Goal: Obtain resource: Download file/media

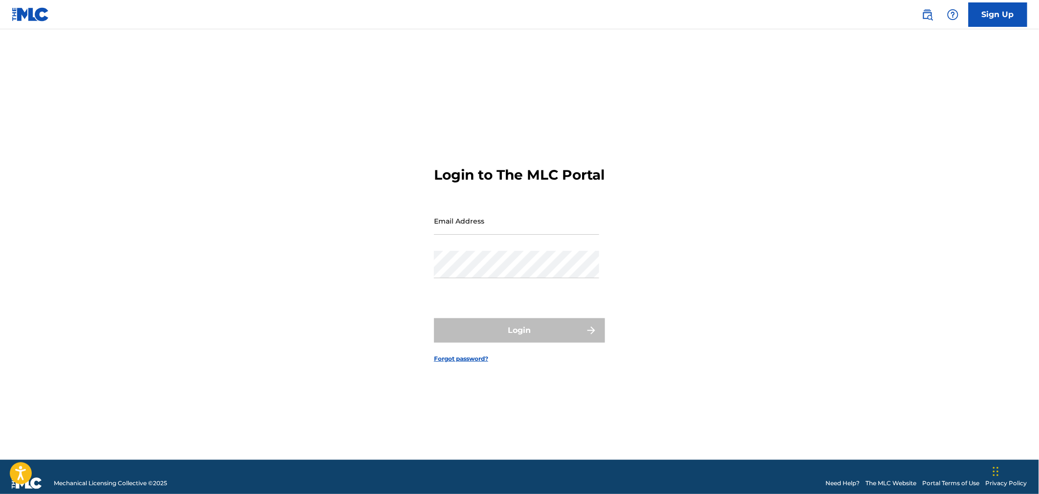
click at [538, 235] on input "Email Address" at bounding box center [516, 221] width 165 height 28
type input "[PERSON_NAME][EMAIL_ADDRESS][PERSON_NAME][DOMAIN_NAME]"
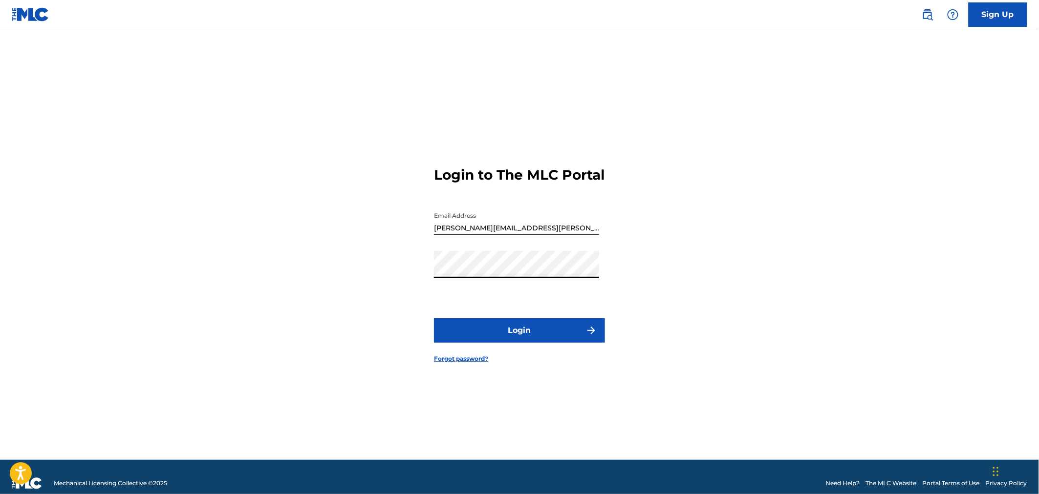
click at [434, 319] on button "Login" at bounding box center [519, 331] width 171 height 24
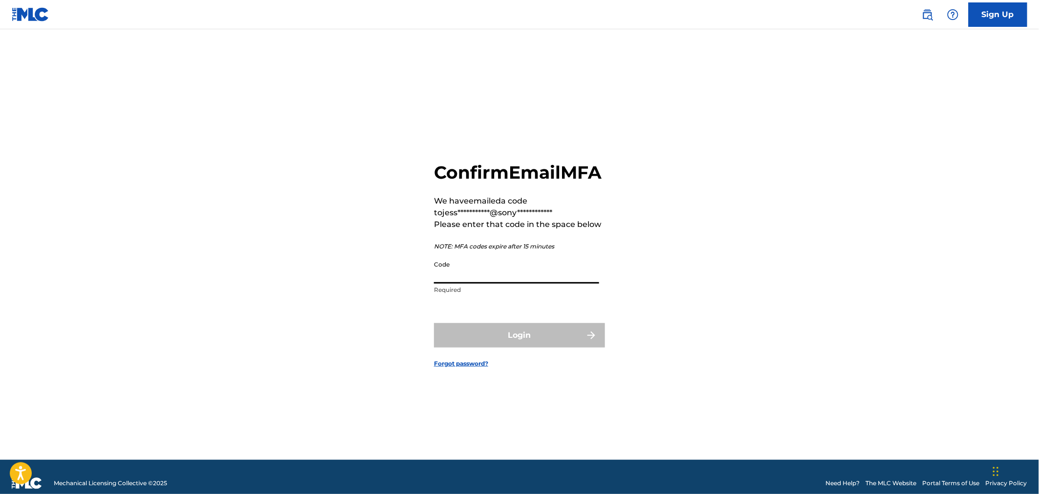
click at [451, 284] on input "Code" at bounding box center [516, 270] width 165 height 28
paste input "224610"
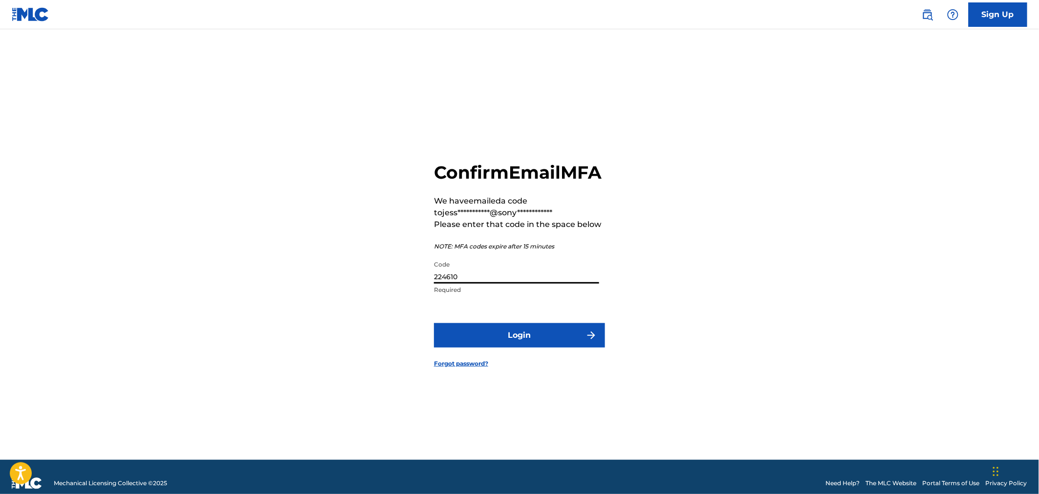
type input "224610"
click at [516, 348] on button "Login" at bounding box center [519, 335] width 171 height 24
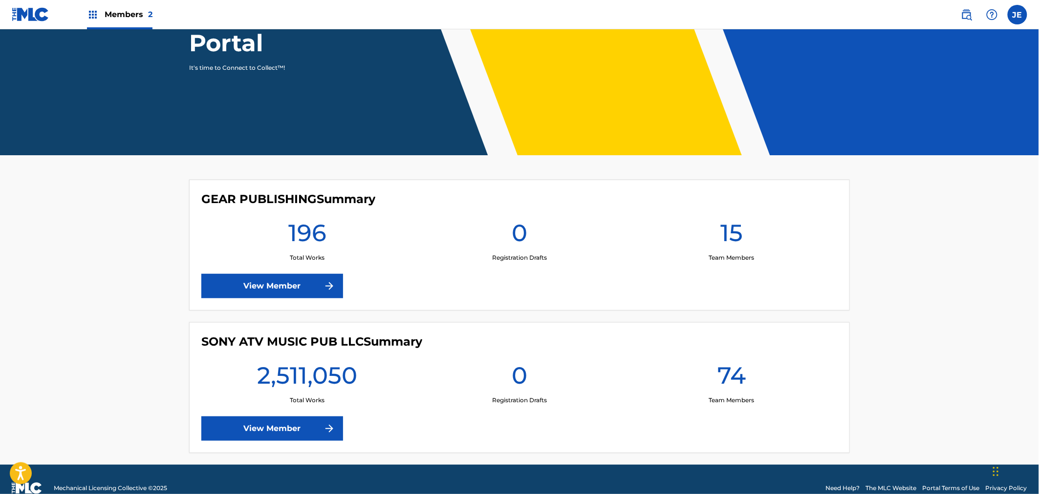
scroll to position [149, 0]
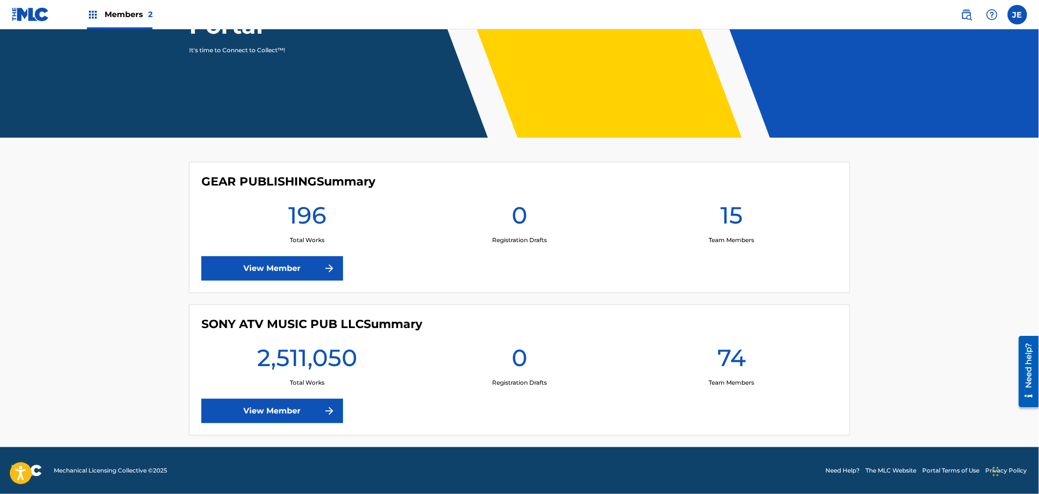
click at [301, 408] on link "View Member" at bounding box center [272, 411] width 142 height 24
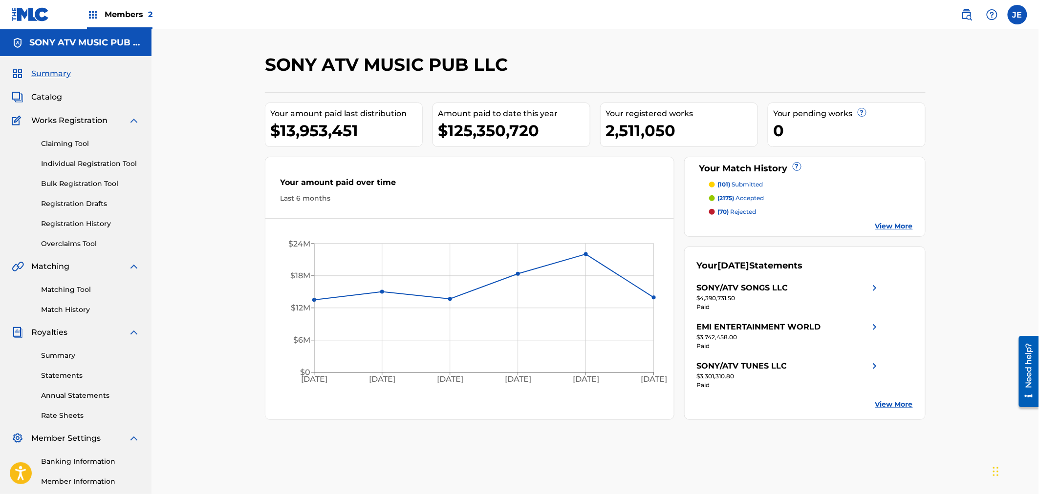
click at [57, 359] on link "Summary" at bounding box center [90, 356] width 99 height 10
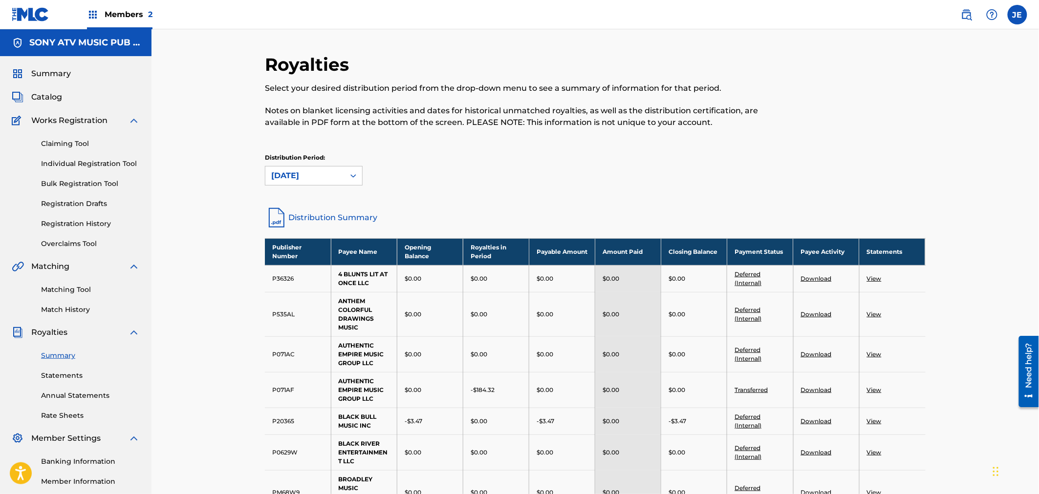
click at [303, 161] on p "Distribution Period:" at bounding box center [314, 157] width 98 height 9
click at [306, 169] on div "August 2025" at bounding box center [304, 176] width 79 height 19
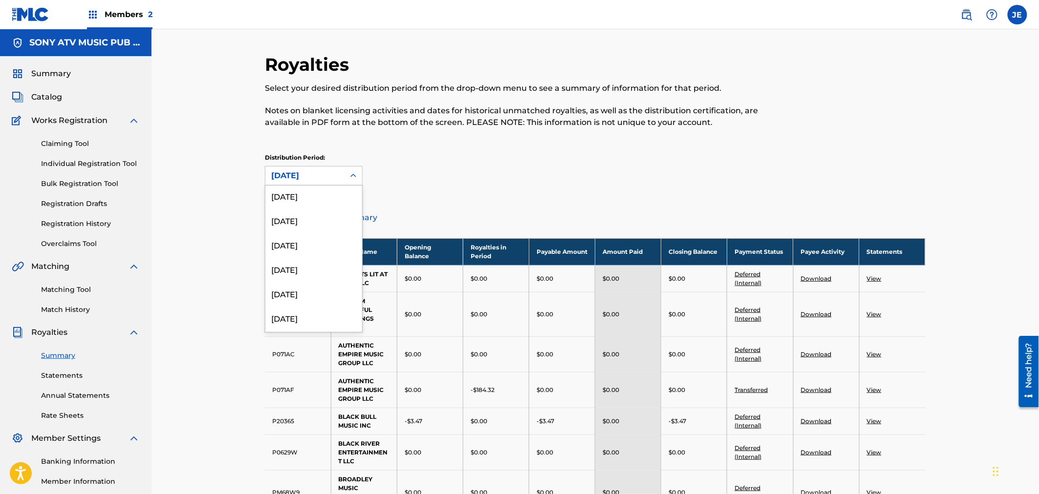
scroll to position [271, 0]
click at [432, 217] on link "Distribution Summary" at bounding box center [595, 217] width 661 height 23
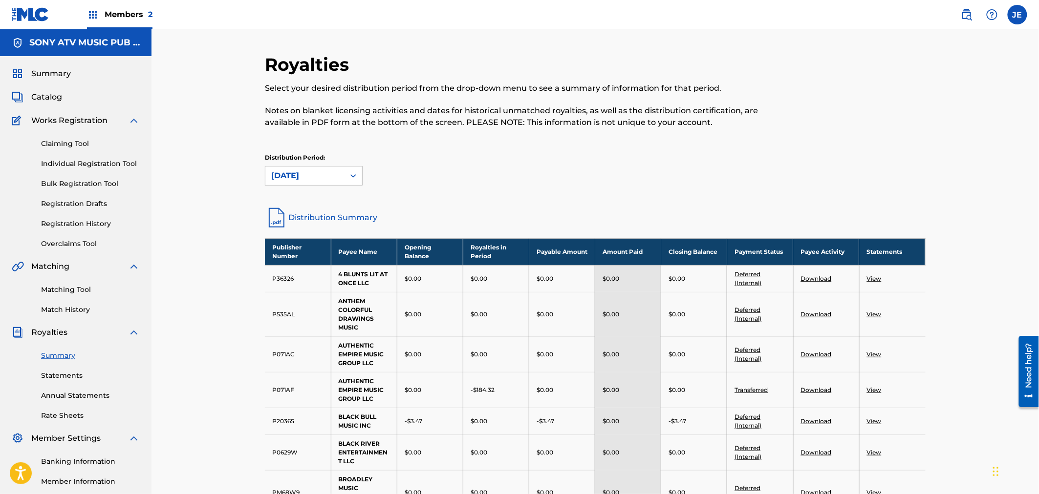
click at [332, 174] on div "August 2025" at bounding box center [304, 176] width 67 height 12
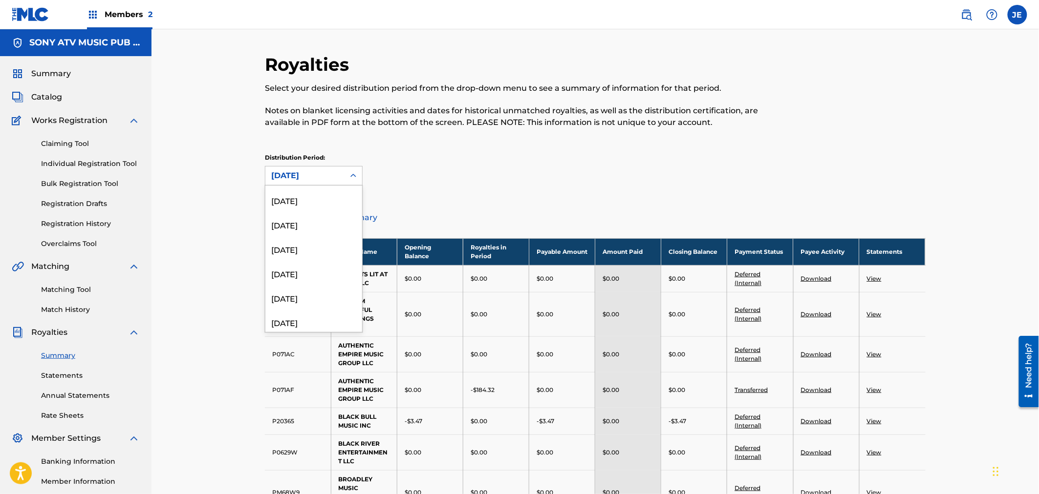
scroll to position [163, 0]
drag, startPoint x: 362, startPoint y: 218, endPoint x: 347, endPoint y: 262, distance: 46.4
click at [347, 262] on div "August 2025 July 2025 June 2025 May 2025 April 2025 March 2025 February 2025 Ja…" at bounding box center [313, 259] width 97 height 147
click at [316, 275] on div "April 2023" at bounding box center [313, 277] width 97 height 24
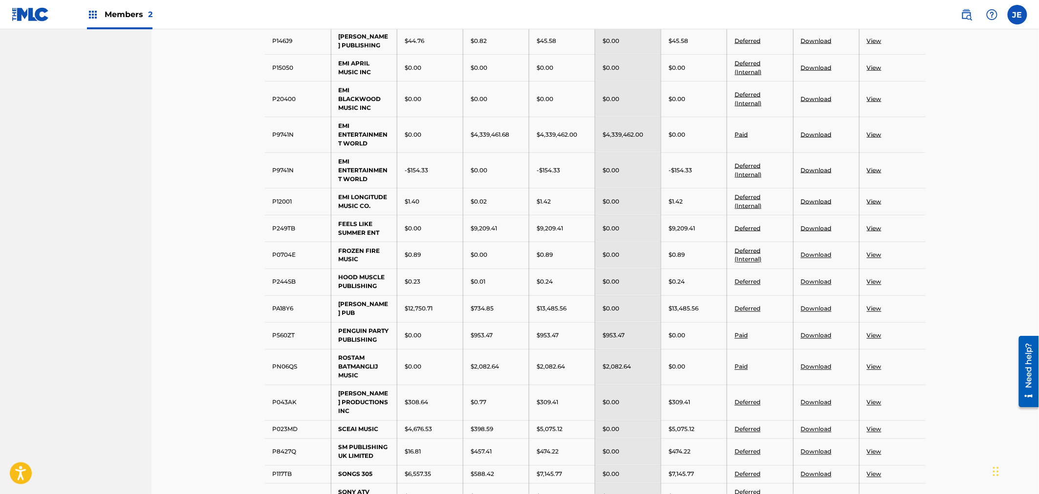
scroll to position [543, 0]
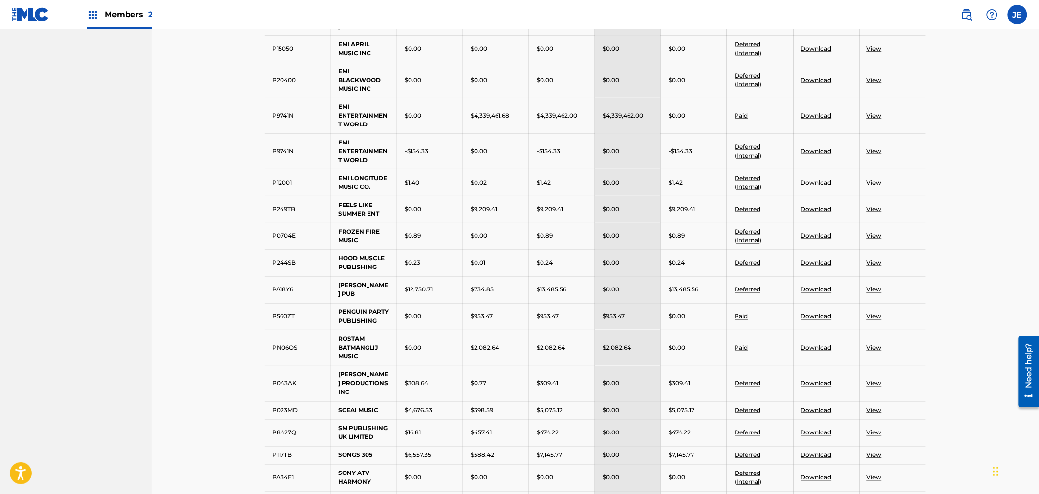
click at [813, 213] on link "Download" at bounding box center [816, 209] width 31 height 7
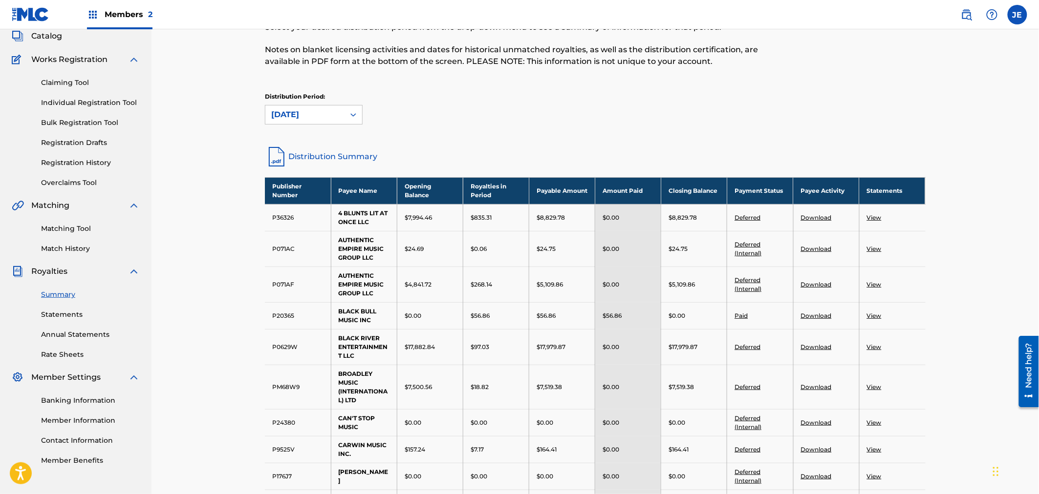
scroll to position [0, 0]
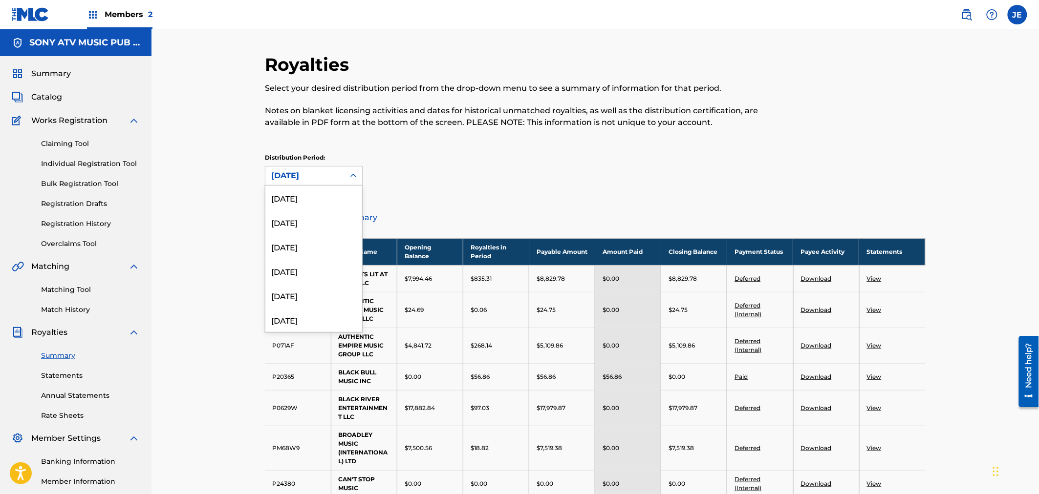
click at [323, 174] on div "April 2023" at bounding box center [304, 176] width 67 height 12
click at [309, 289] on div "May 2023" at bounding box center [313, 288] width 97 height 24
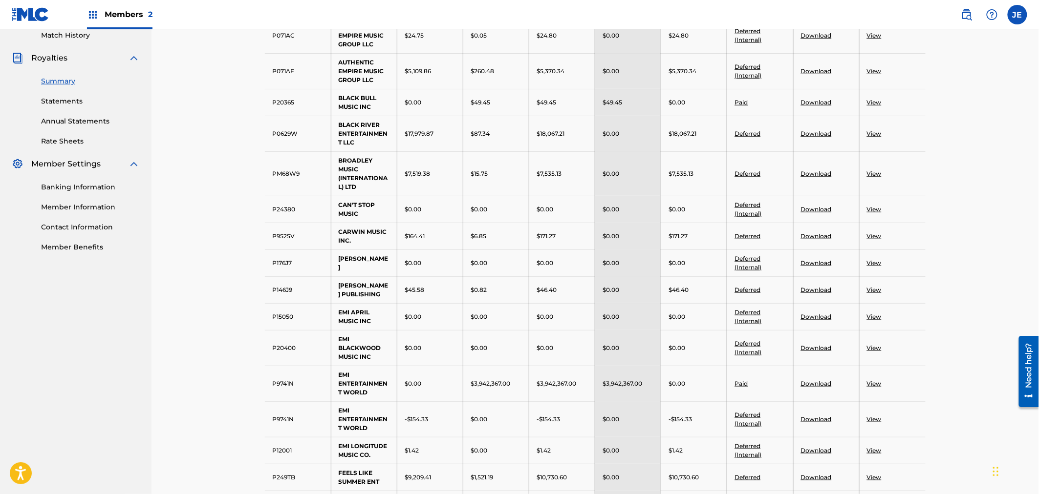
scroll to position [543, 0]
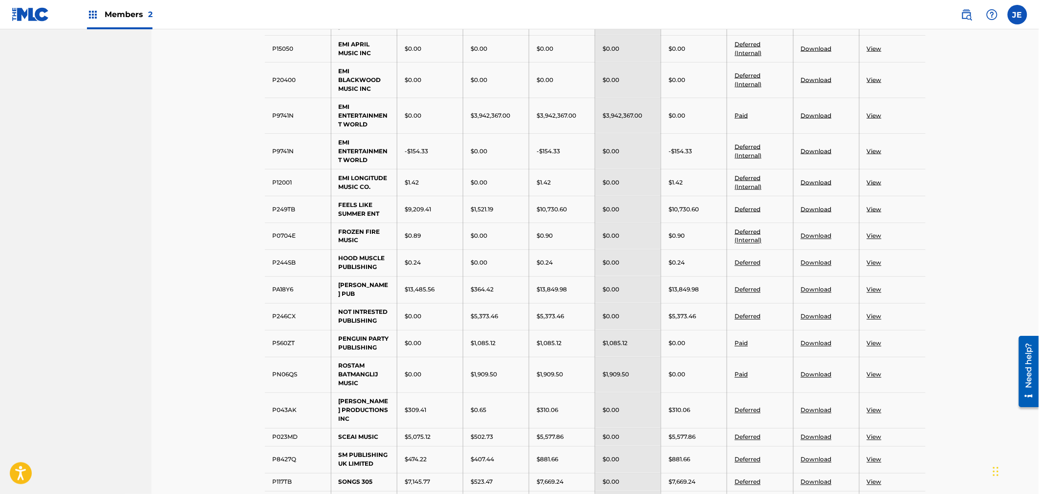
click at [819, 213] on link "Download" at bounding box center [816, 209] width 31 height 7
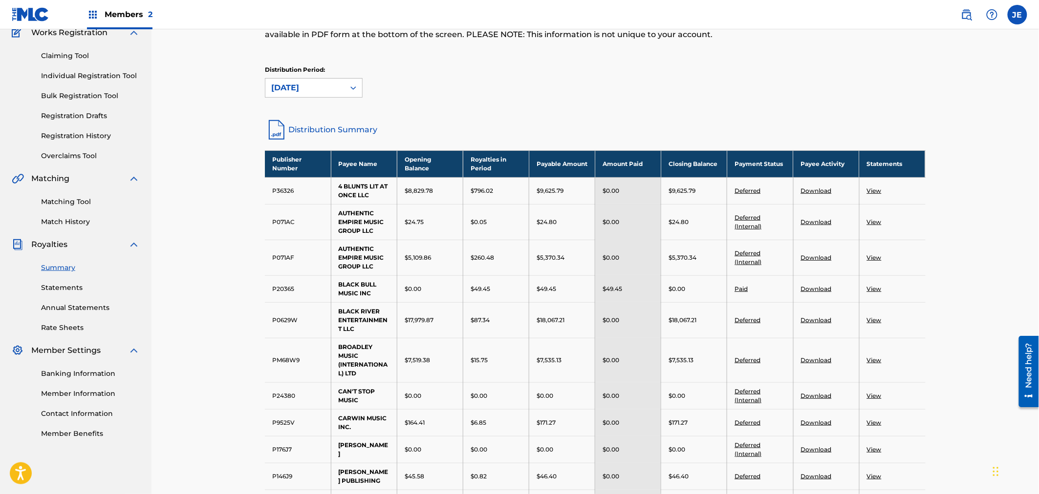
scroll to position [0, 0]
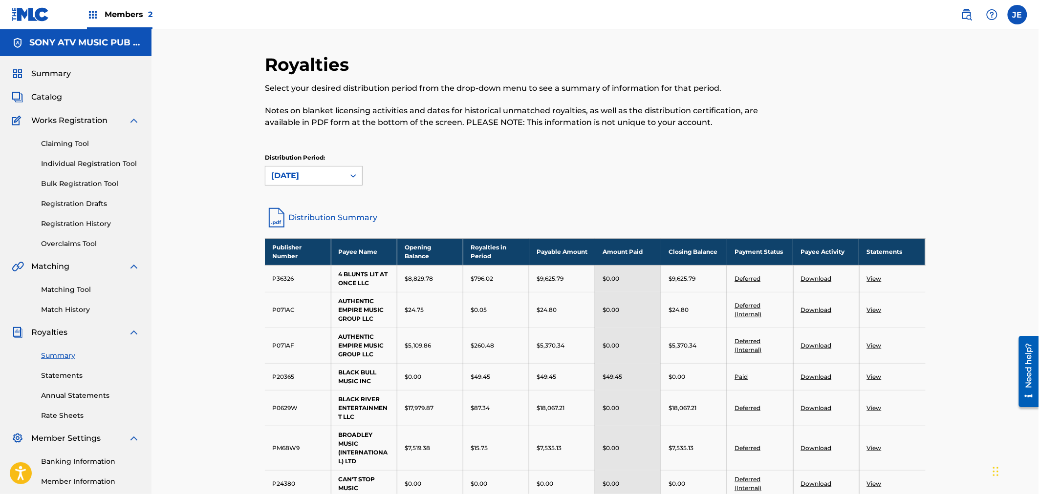
click at [349, 182] on div at bounding box center [353, 176] width 18 height 18
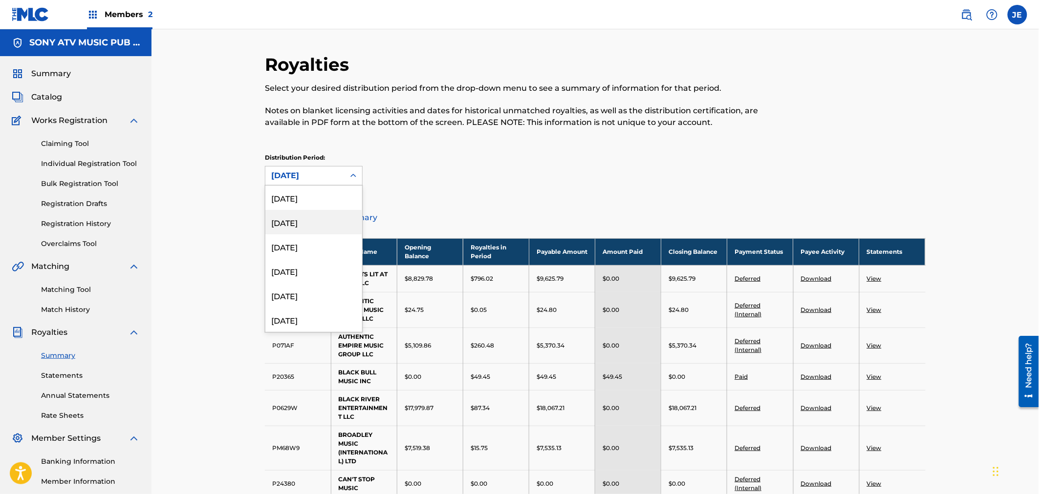
click at [329, 215] on div "July 2025" at bounding box center [313, 222] width 97 height 24
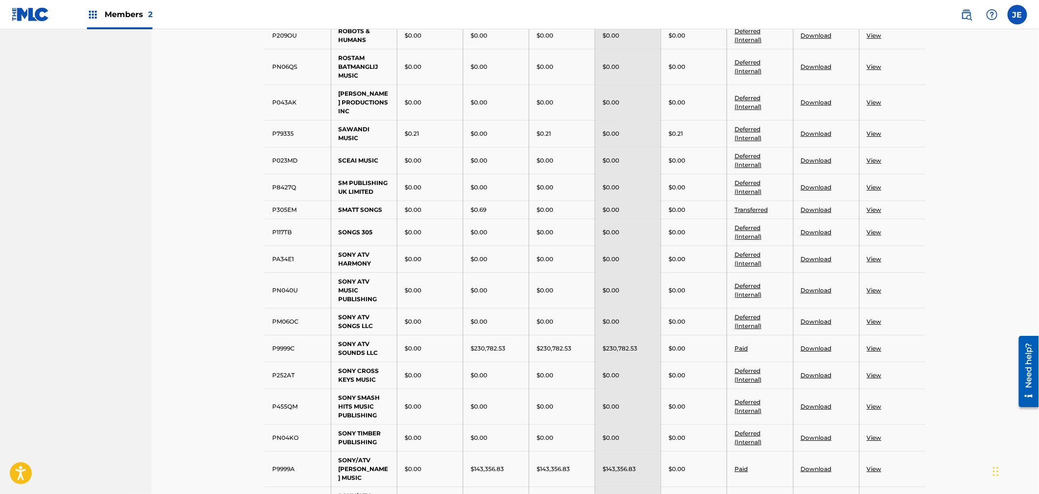
scroll to position [1248, 0]
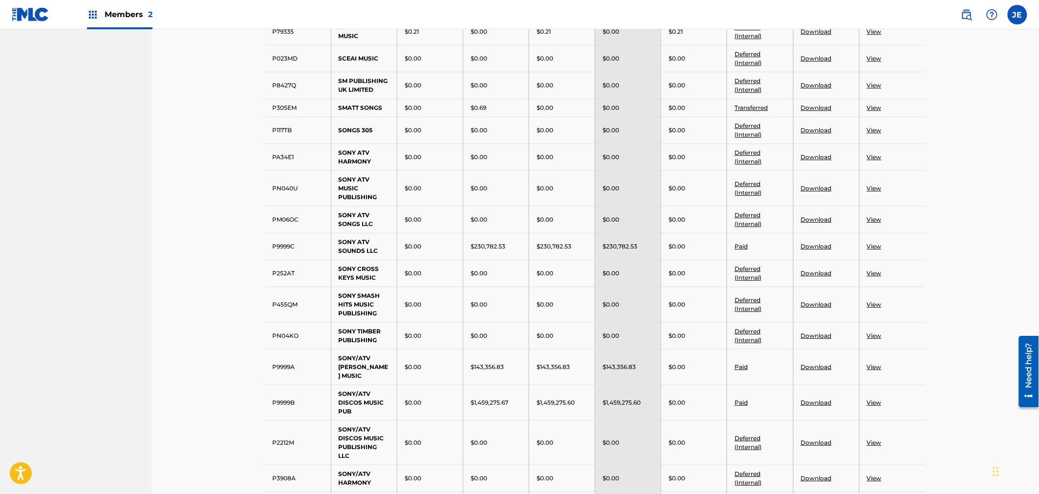
click at [314, 233] on td "PM06OC" at bounding box center [298, 219] width 66 height 27
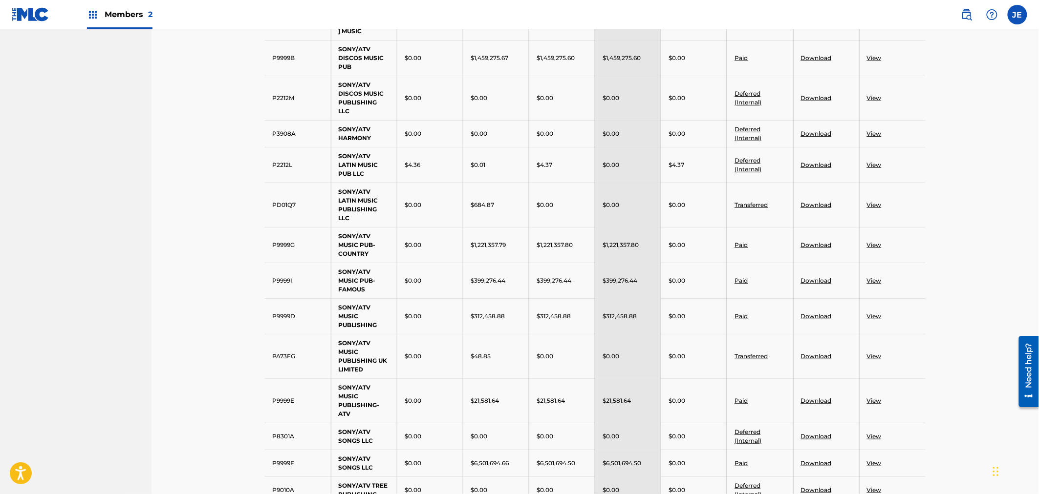
scroll to position [1582, 0]
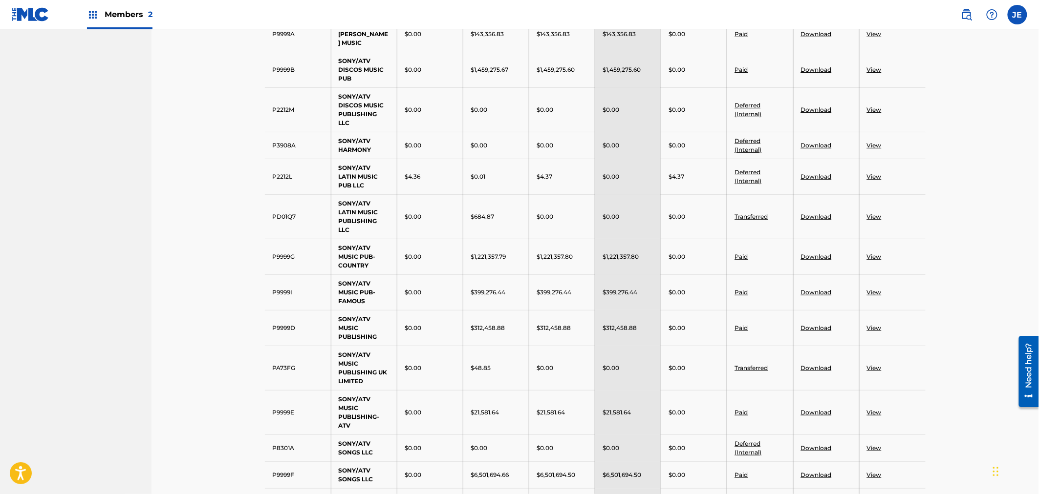
click at [308, 239] on td "PD01Q7" at bounding box center [298, 216] width 66 height 44
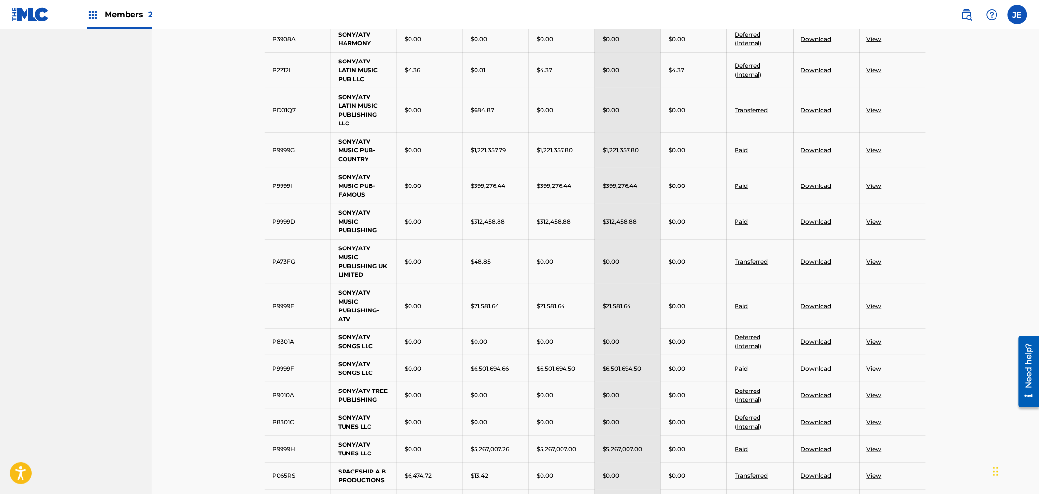
scroll to position [1691, 0]
click at [809, 307] on link "Download" at bounding box center [816, 303] width 31 height 7
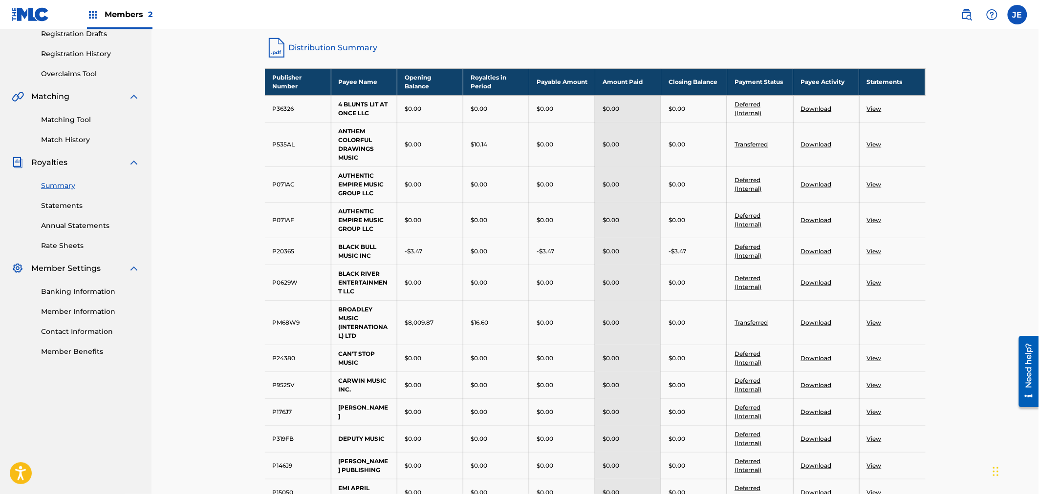
scroll to position [7, 0]
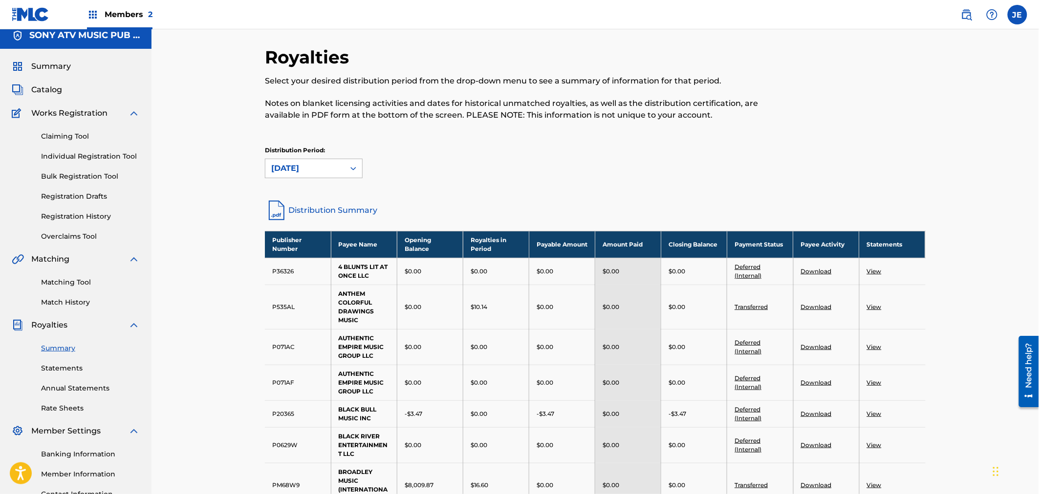
click at [323, 176] on div "July 2025" at bounding box center [304, 168] width 79 height 19
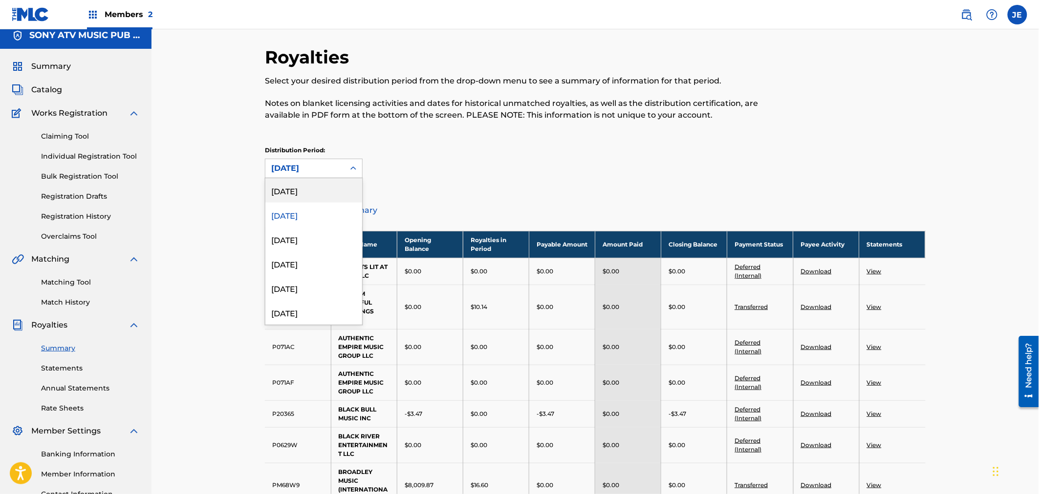
click at [295, 193] on div "August 2025" at bounding box center [313, 190] width 97 height 24
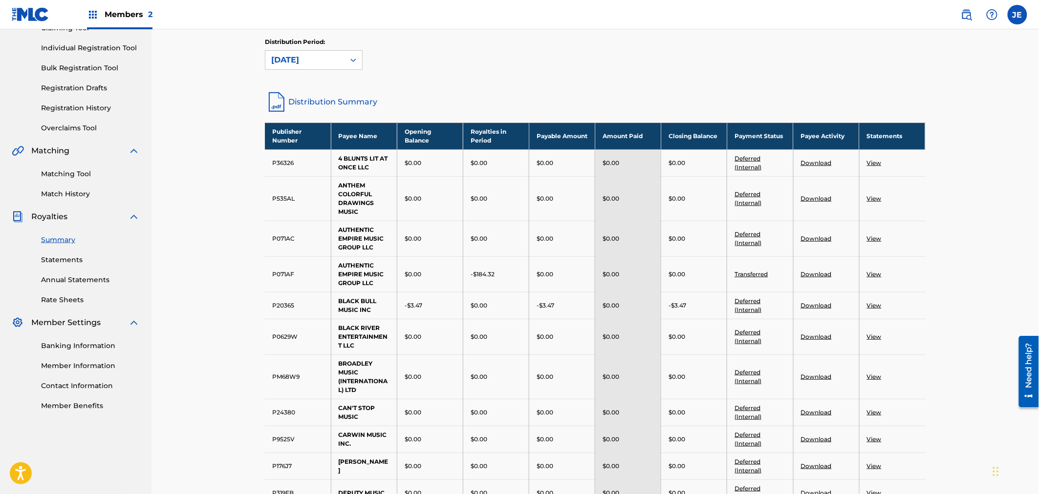
scroll to position [170, 0]
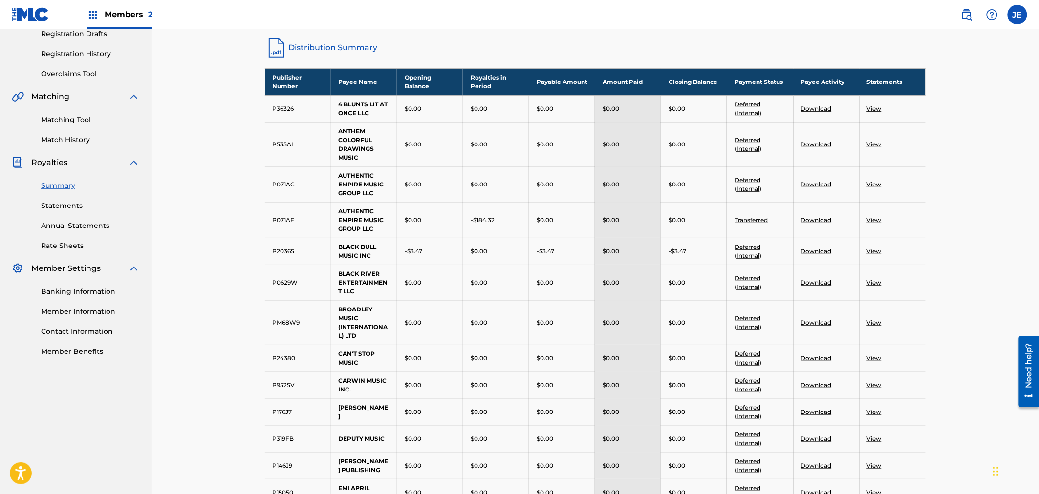
click at [417, 115] on td "$0.00" at bounding box center [430, 108] width 66 height 27
click at [393, 143] on td "ANTHEM COLORFUL DRAWINGS MUSIC" at bounding box center [364, 144] width 66 height 44
click at [811, 218] on link "Download" at bounding box center [816, 219] width 31 height 7
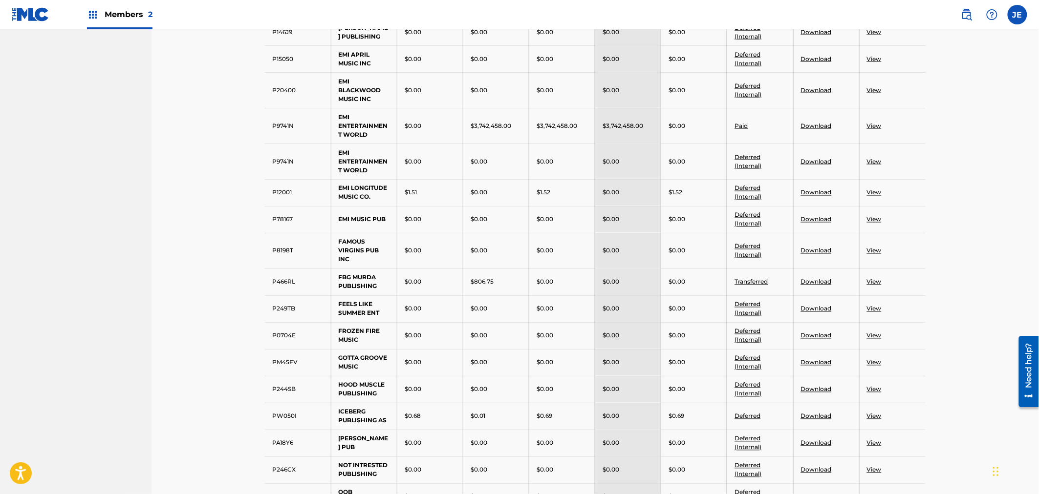
scroll to position [604, 0]
click at [823, 129] on link "Download" at bounding box center [816, 125] width 31 height 7
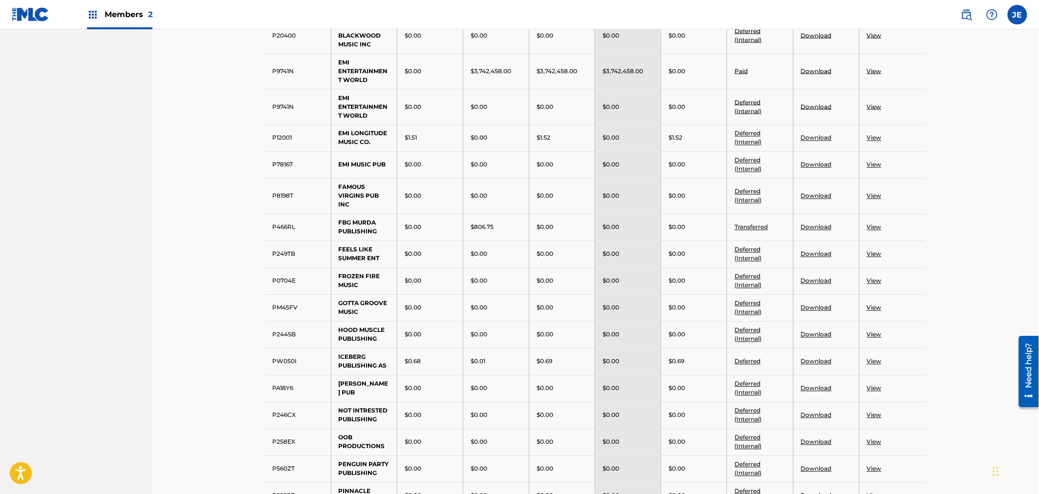
click at [811, 232] on td "Download" at bounding box center [826, 227] width 66 height 27
click at [812, 231] on link "Download" at bounding box center [816, 227] width 31 height 7
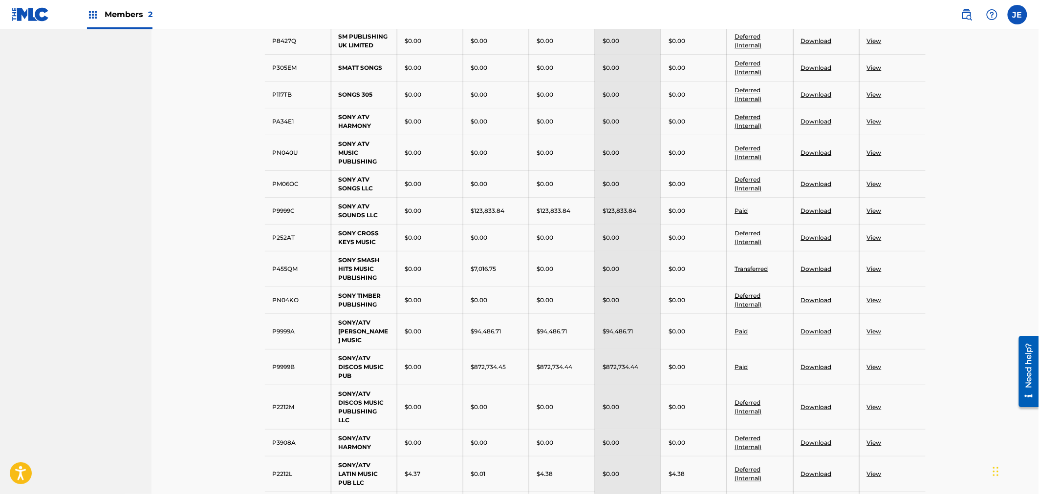
scroll to position [1311, 0]
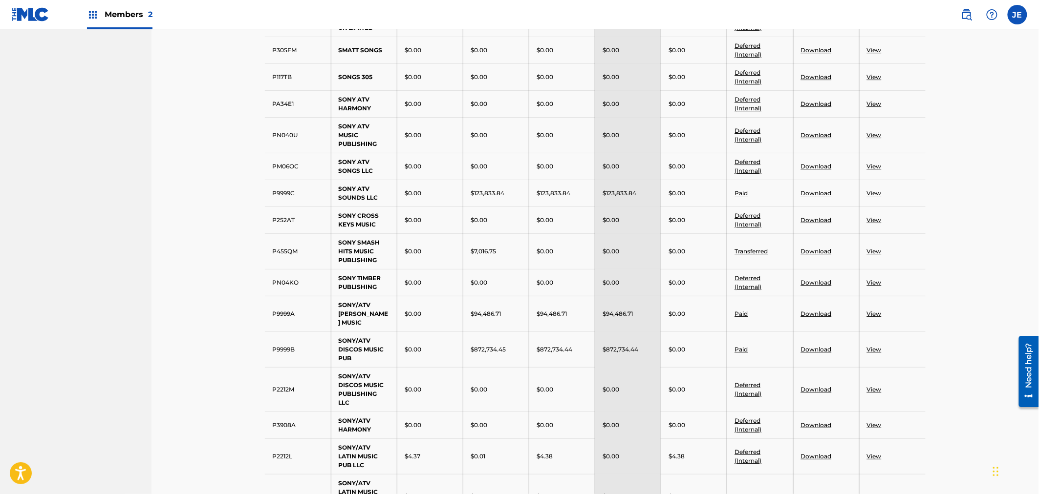
click at [815, 197] on link "Download" at bounding box center [816, 193] width 31 height 7
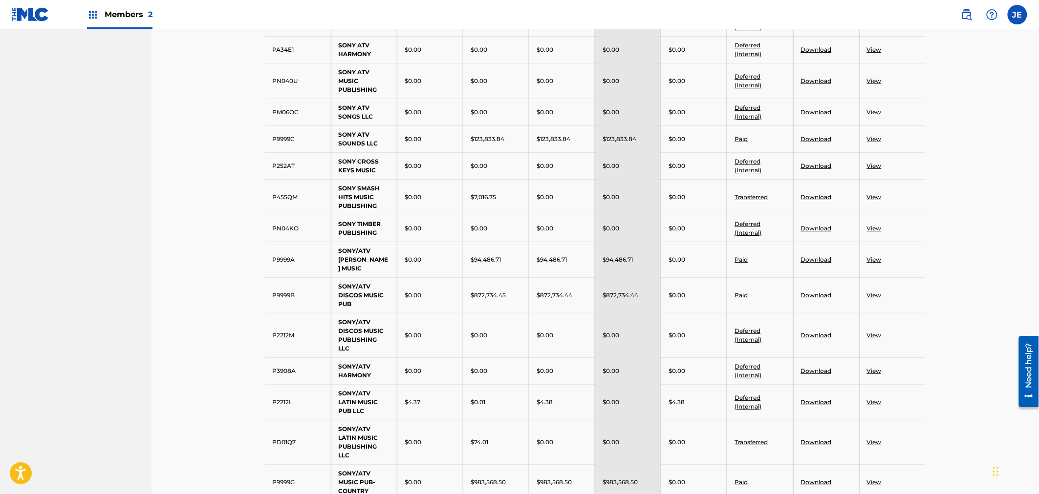
scroll to position [1419, 0]
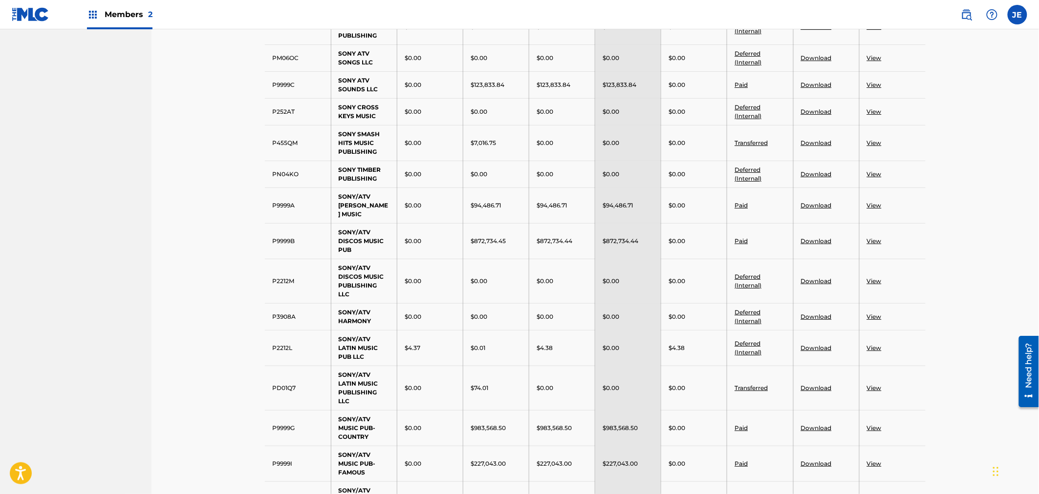
click at [815, 147] on link "Download" at bounding box center [816, 142] width 31 height 7
click at [823, 209] on link "Download" at bounding box center [816, 205] width 31 height 7
click at [805, 245] on link "Download" at bounding box center [816, 240] width 31 height 7
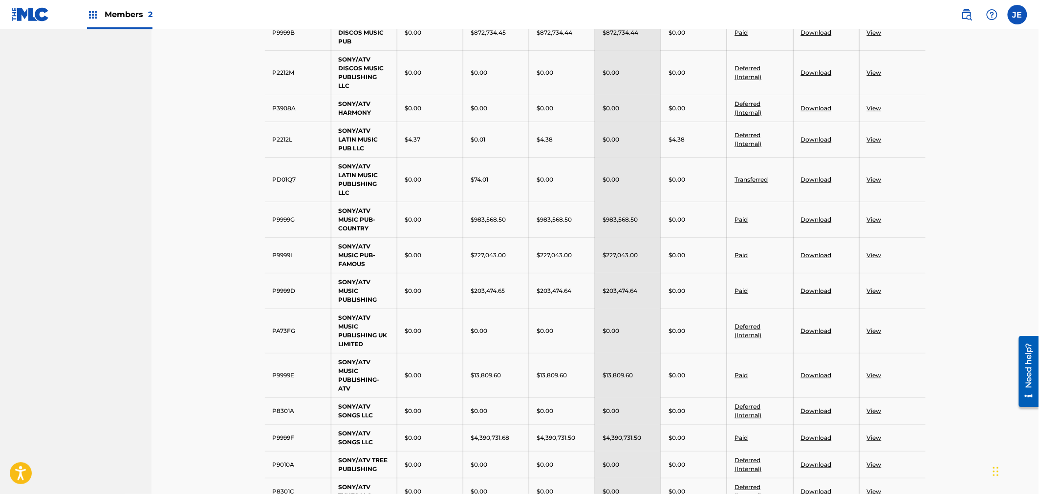
scroll to position [1636, 0]
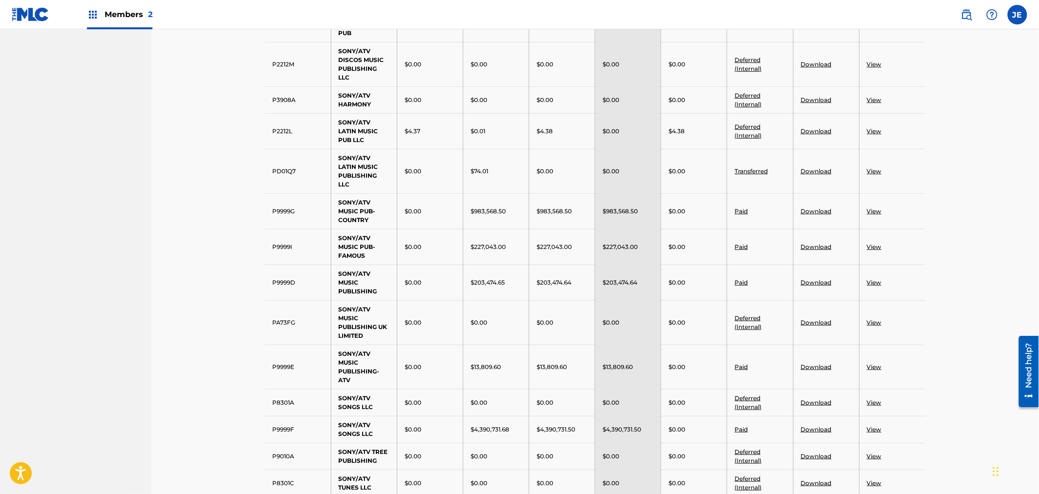
click at [818, 175] on link "Download" at bounding box center [816, 171] width 31 height 7
click at [819, 215] on link "Download" at bounding box center [816, 211] width 31 height 7
click at [804, 251] on link "Download" at bounding box center [816, 246] width 31 height 7
click at [817, 286] on link "Download" at bounding box center [816, 282] width 31 height 7
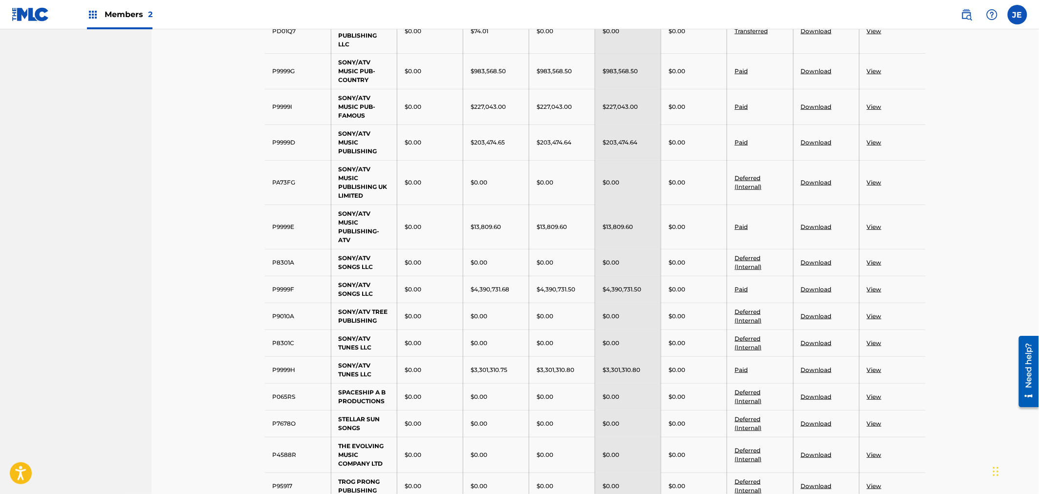
scroll to position [1799, 0]
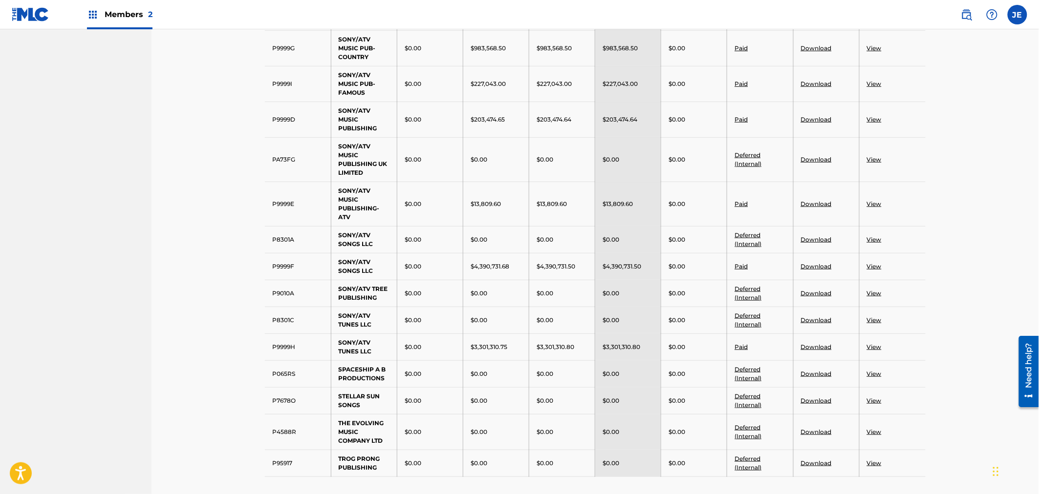
click at [816, 208] on link "Download" at bounding box center [816, 203] width 31 height 7
click at [822, 270] on link "Download" at bounding box center [816, 266] width 31 height 7
click at [803, 351] on link "Download" at bounding box center [816, 347] width 31 height 7
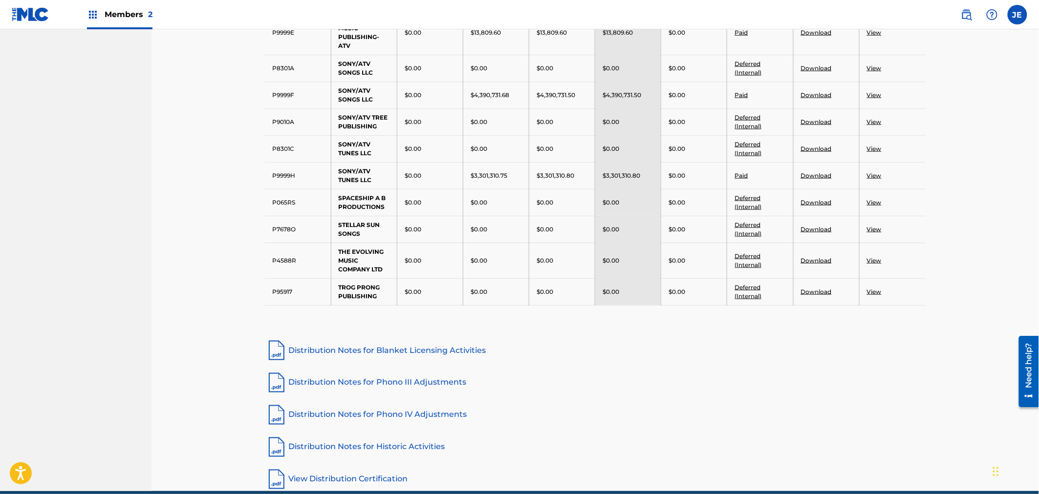
scroll to position [1916, 0]
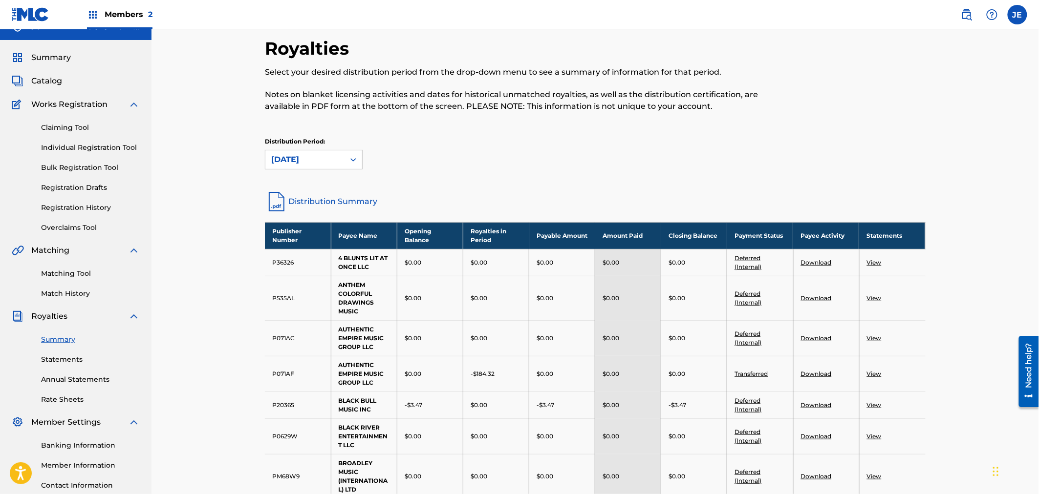
click at [137, 16] on span "Members 2" at bounding box center [129, 14] width 48 height 11
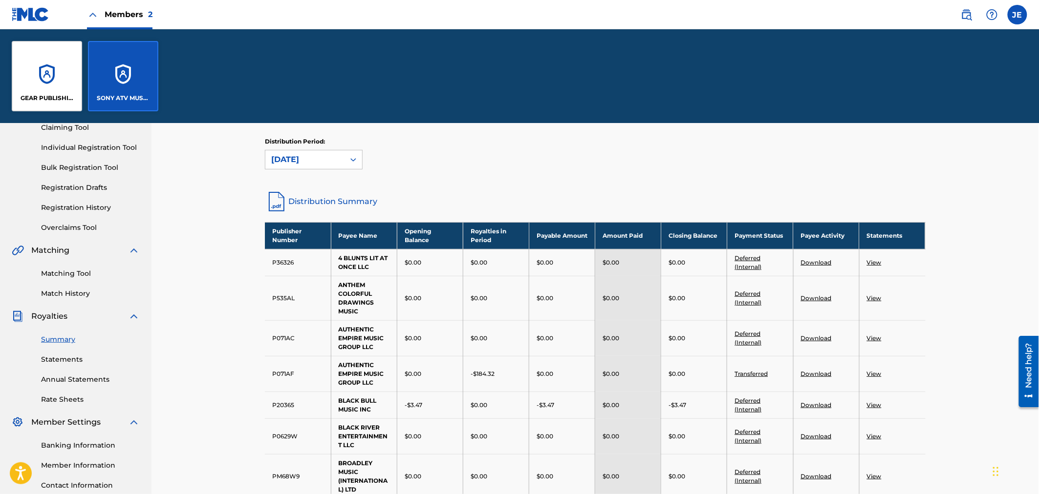
click at [44, 81] on div "GEAR PUBLISHING" at bounding box center [47, 76] width 70 height 70
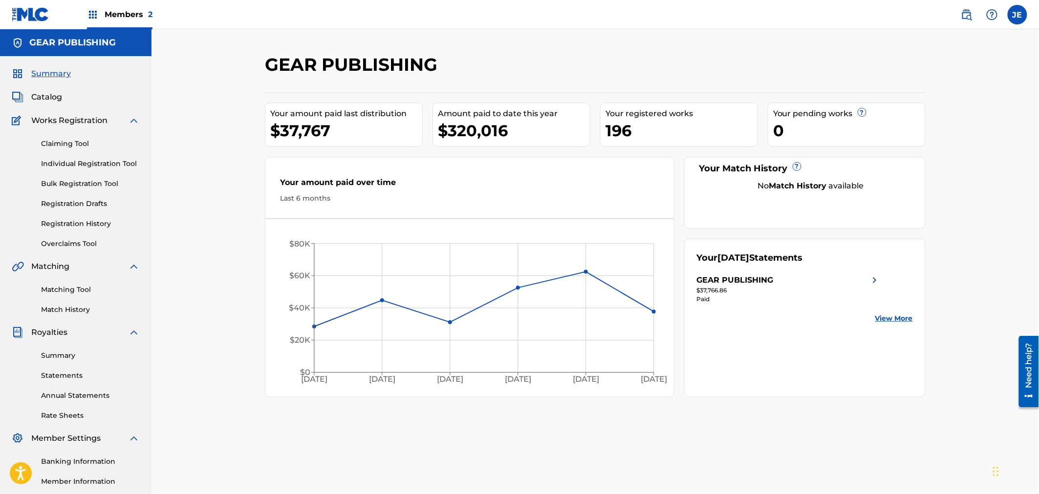
click at [78, 357] on link "Summary" at bounding box center [90, 356] width 99 height 10
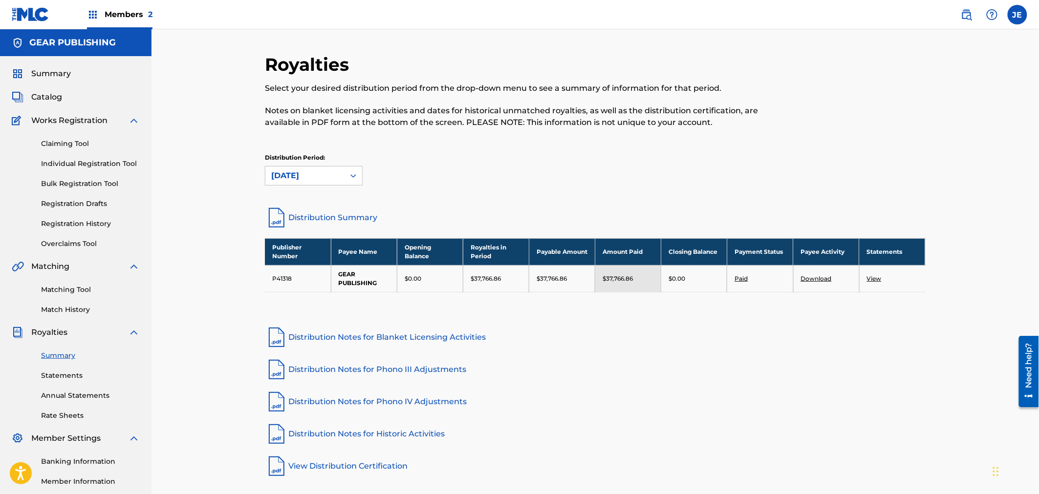
click at [817, 276] on link "Download" at bounding box center [816, 278] width 31 height 7
click at [90, 12] on img at bounding box center [93, 15] width 12 height 12
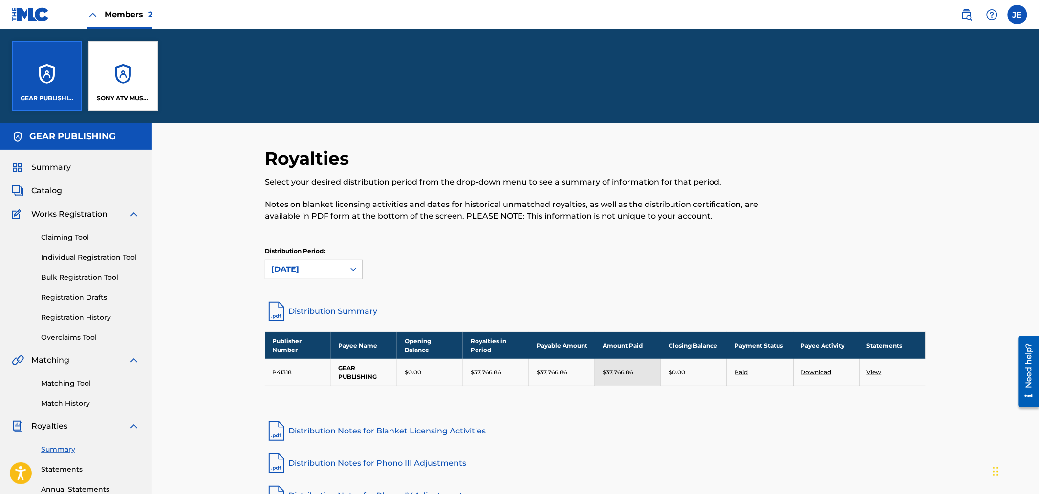
click at [120, 85] on div "SONY ATV MUSIC PUB LLC" at bounding box center [123, 76] width 70 height 70
